Goal: Find specific page/section: Find specific page/section

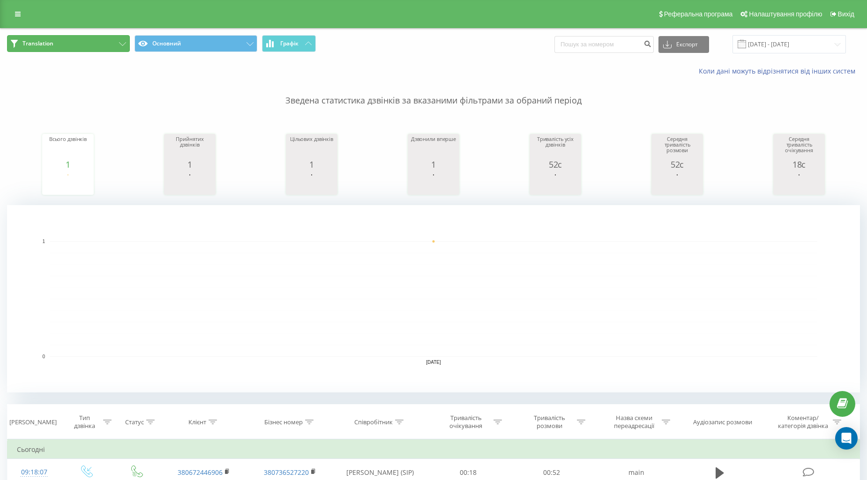
click at [95, 47] on button "Translation" at bounding box center [68, 43] width 123 height 17
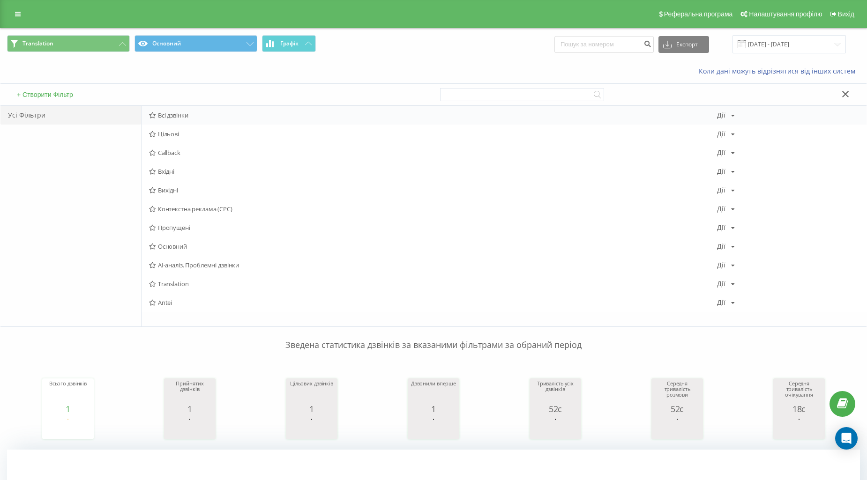
click at [166, 115] on span "Всі дзвінки" at bounding box center [433, 115] width 568 height 7
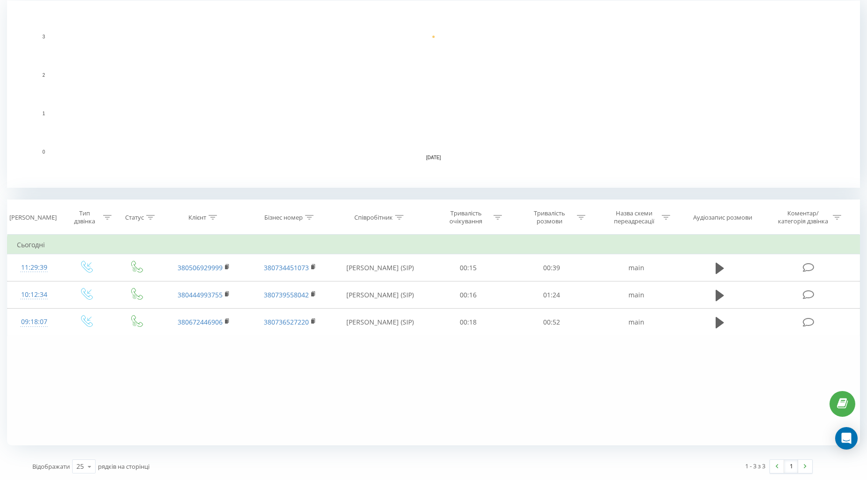
scroll to position [101, 0]
